Goal: Information Seeking & Learning: Understand process/instructions

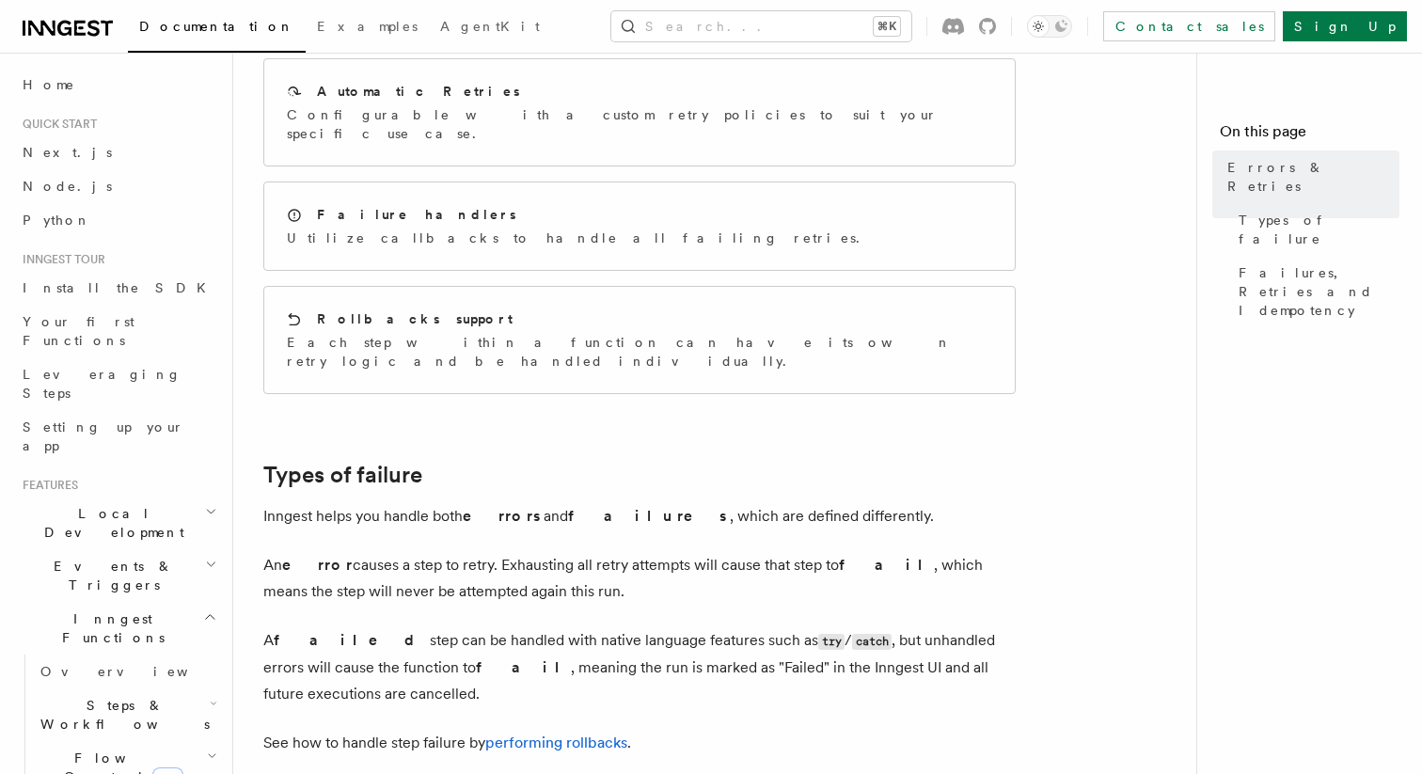
scroll to position [274, 0]
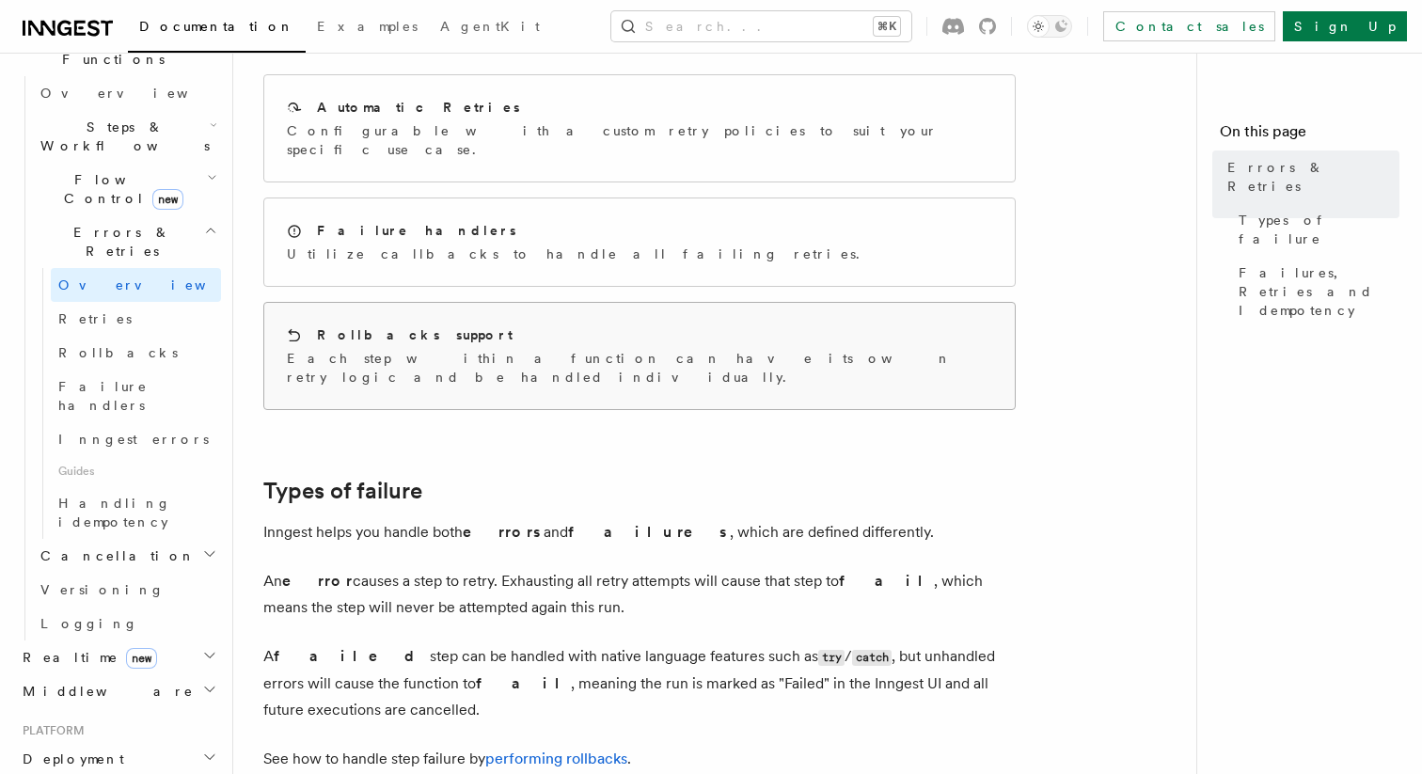
scroll to position [259, 0]
click at [120, 302] on link "Retries" at bounding box center [136, 319] width 170 height 34
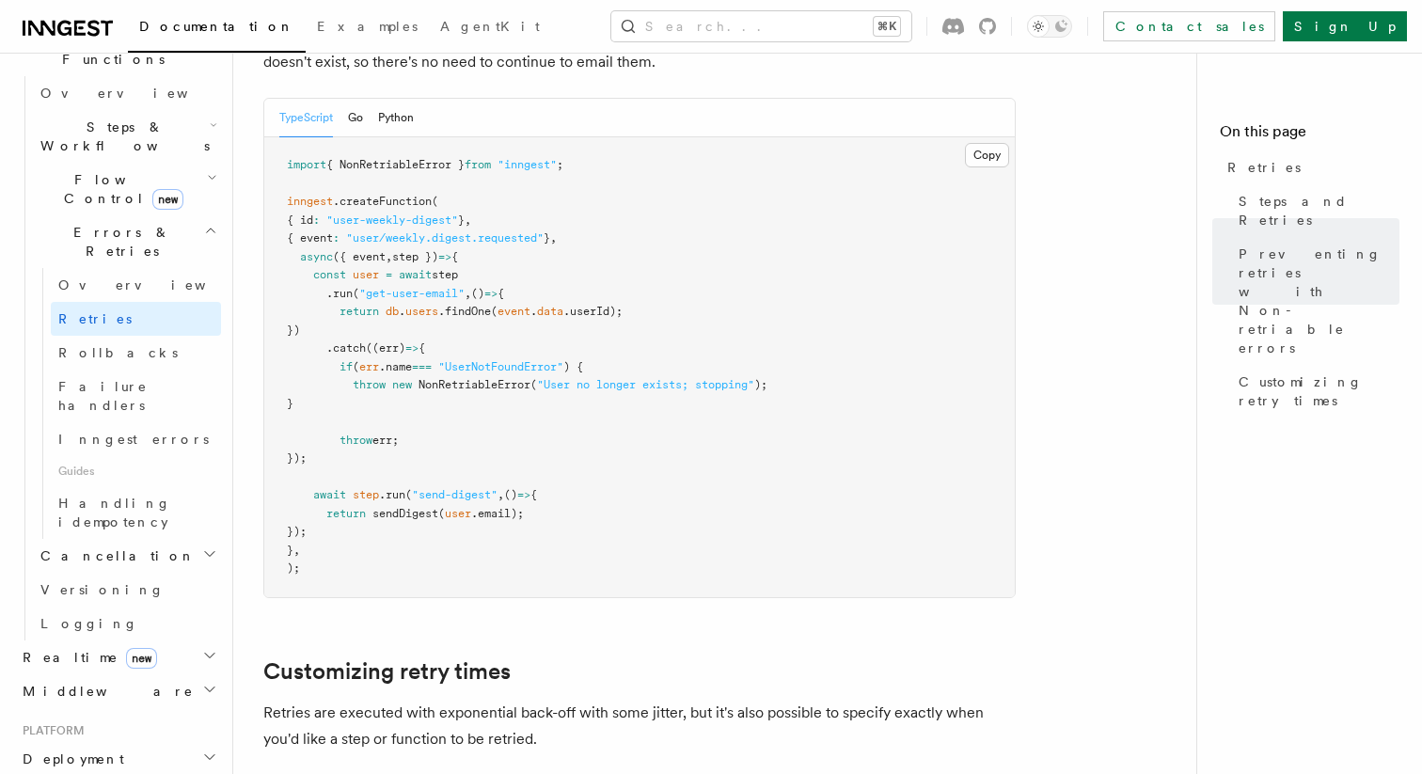
scroll to position [1889, 0]
click at [447, 376] on span "NonRetriableError" at bounding box center [474, 382] width 112 height 13
copy span "NonRetriableError"
